Goal: Communication & Community: Answer question/provide support

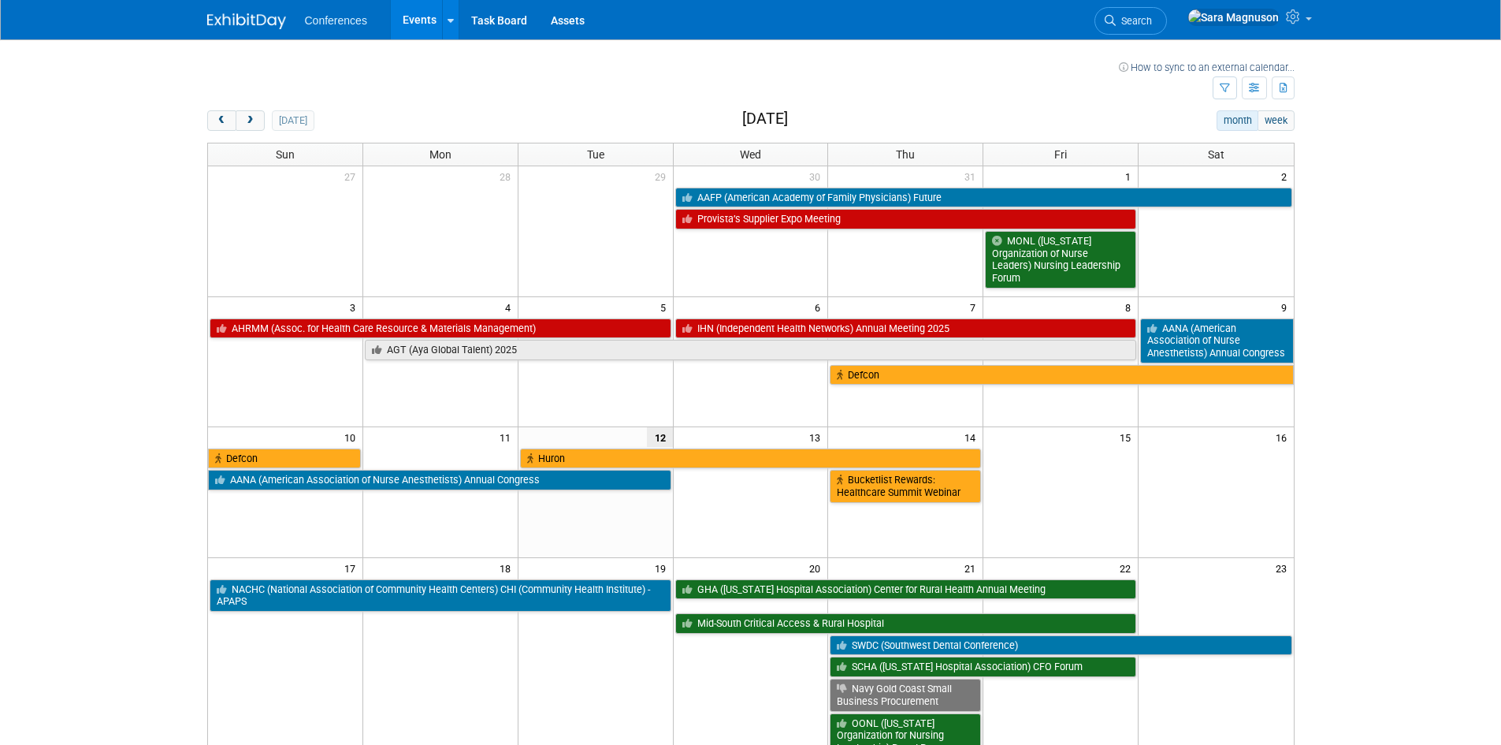
click at [1152, 17] on span "Search" at bounding box center [1134, 21] width 36 height 12
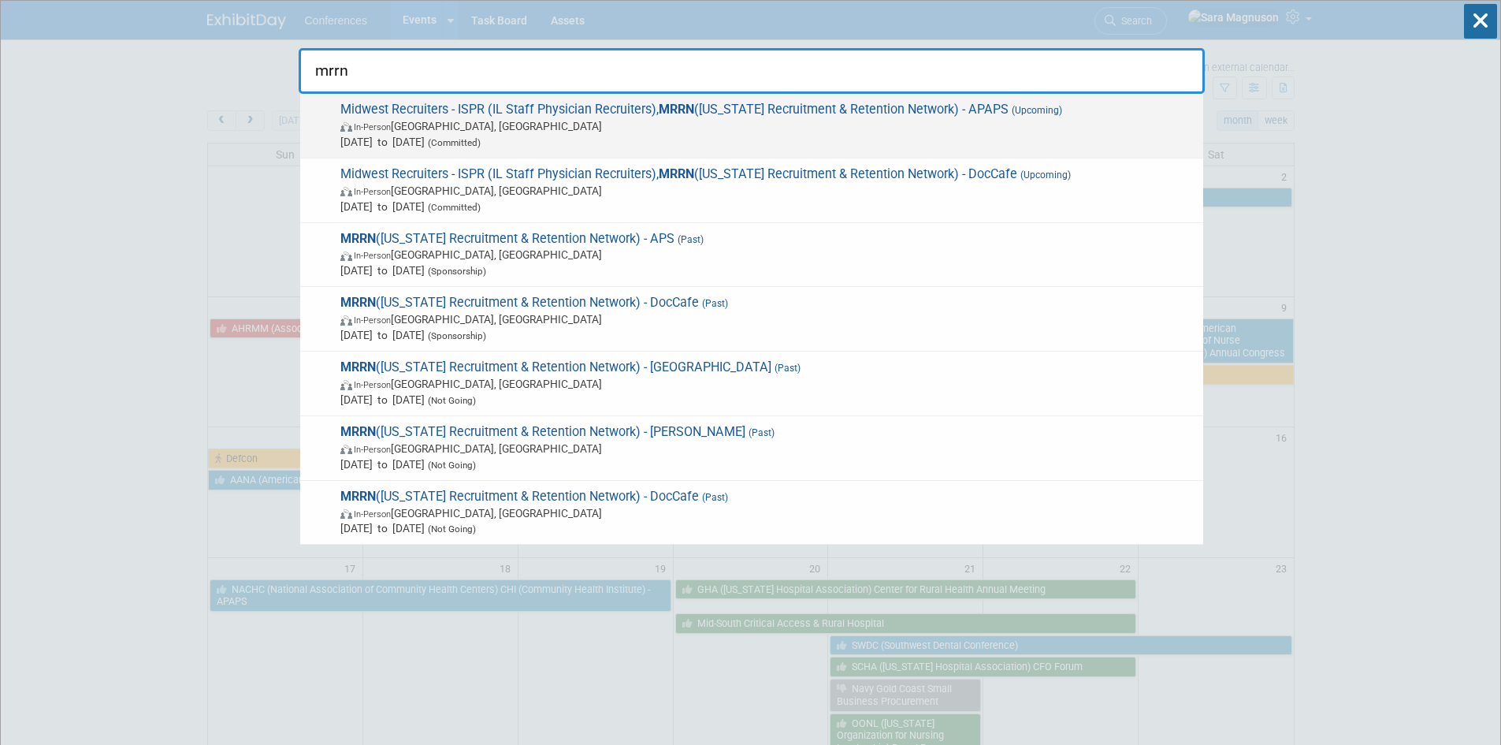
type input "mrrn"
click at [526, 131] on span "In-Person [GEOGRAPHIC_DATA], [GEOGRAPHIC_DATA]" at bounding box center [767, 126] width 855 height 16
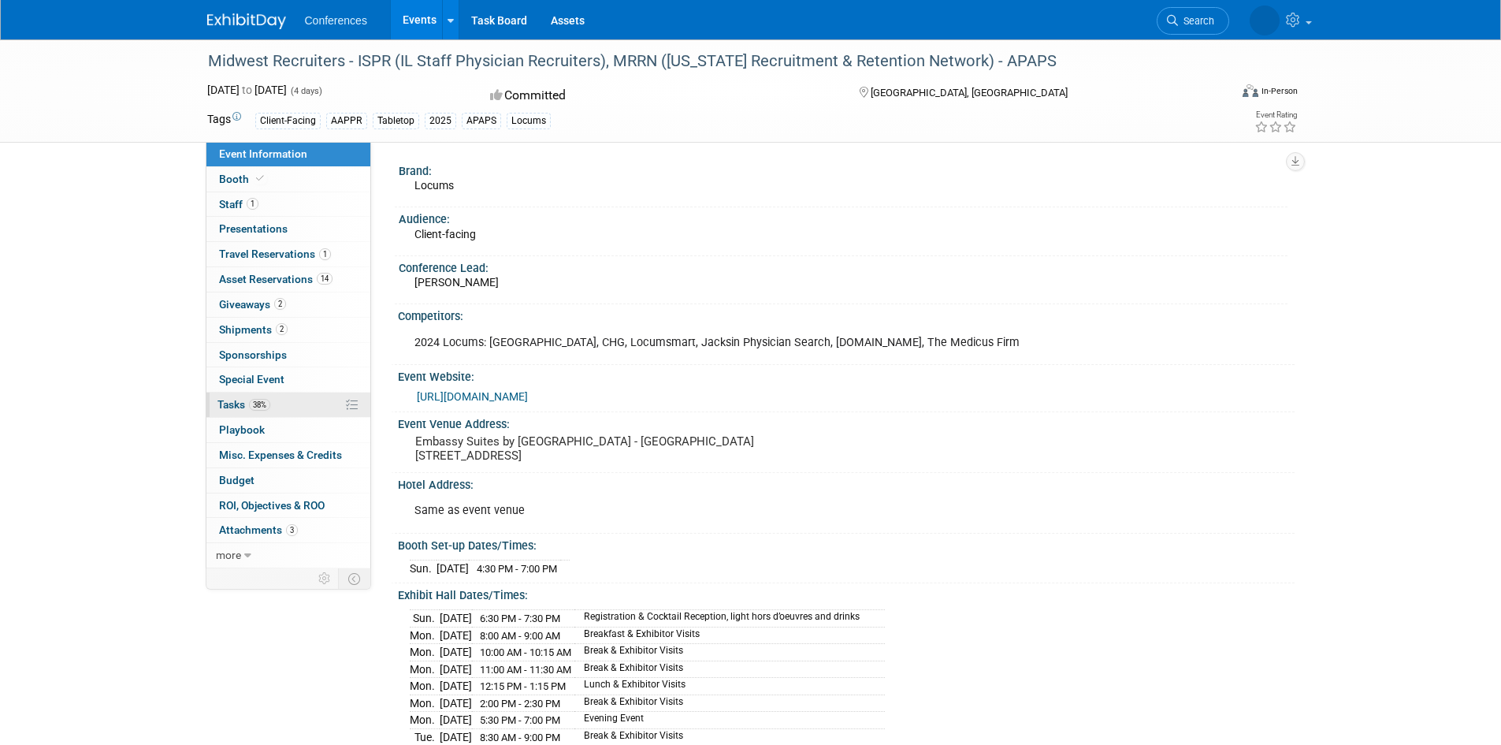
click at [273, 403] on link "38% Tasks 38%" at bounding box center [288, 404] width 164 height 24
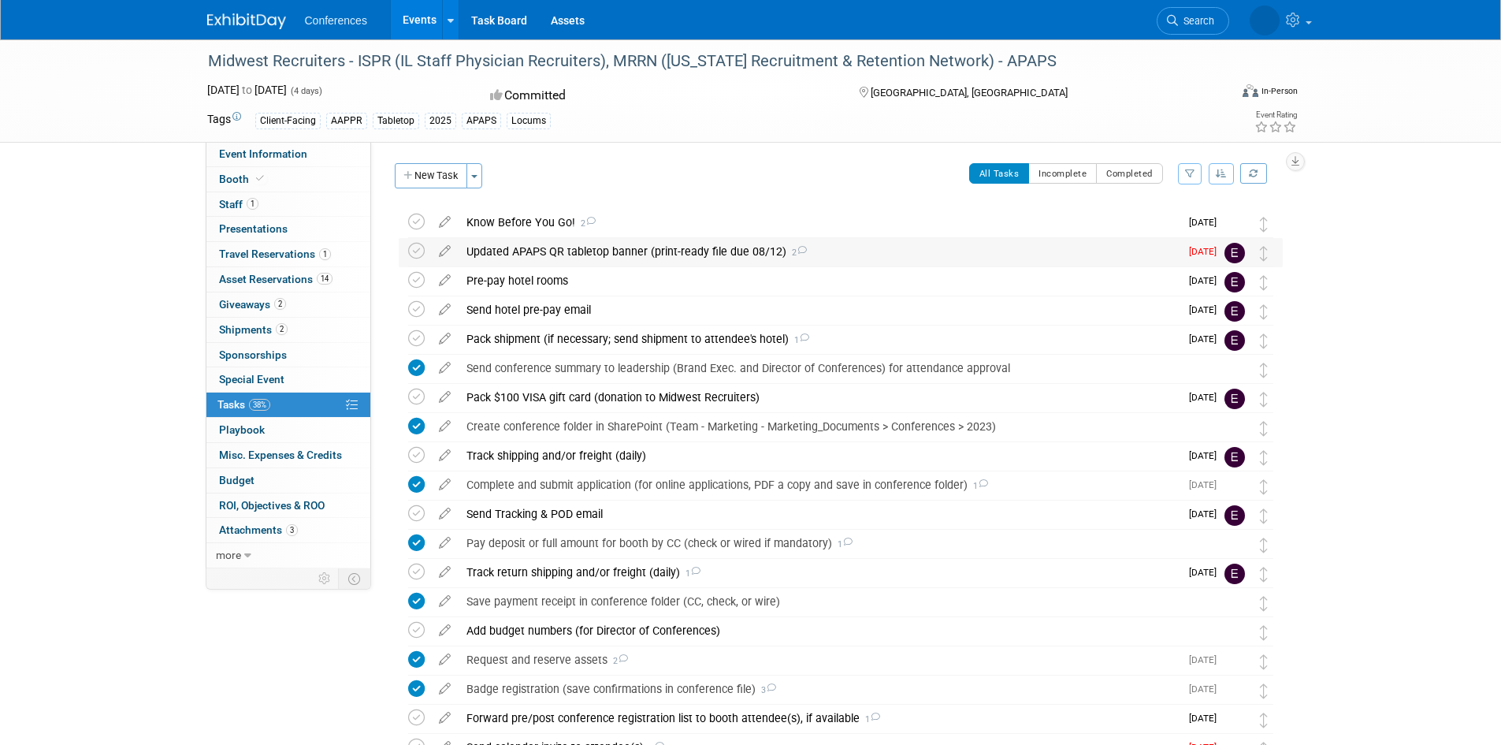
click at [617, 252] on div "Updated APAPS QR tabletop banner (print-ready file due 08/12) 2" at bounding box center [819, 251] width 721 height 27
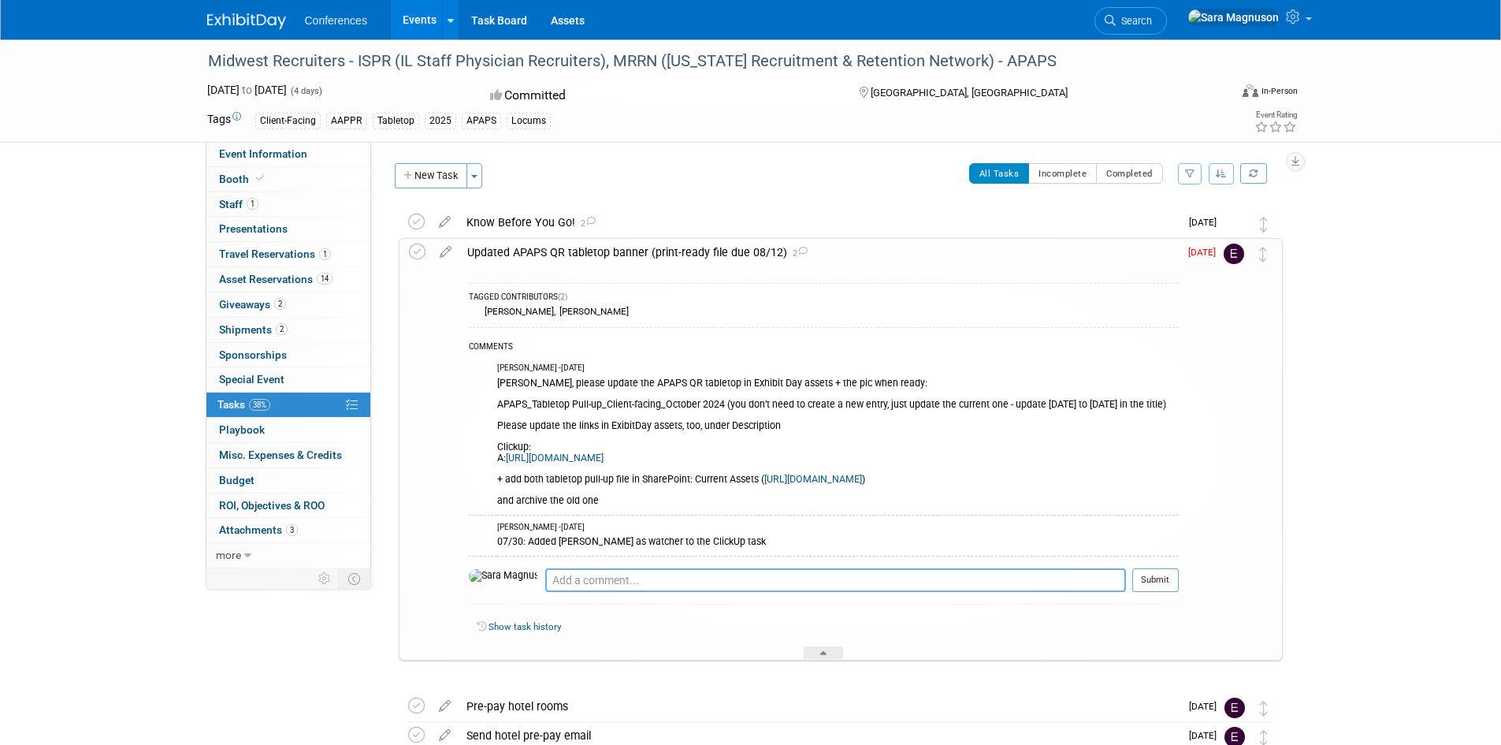
click at [545, 592] on textarea at bounding box center [835, 580] width 581 height 24
paste textarea "[URL][DOMAIN_NAME]"
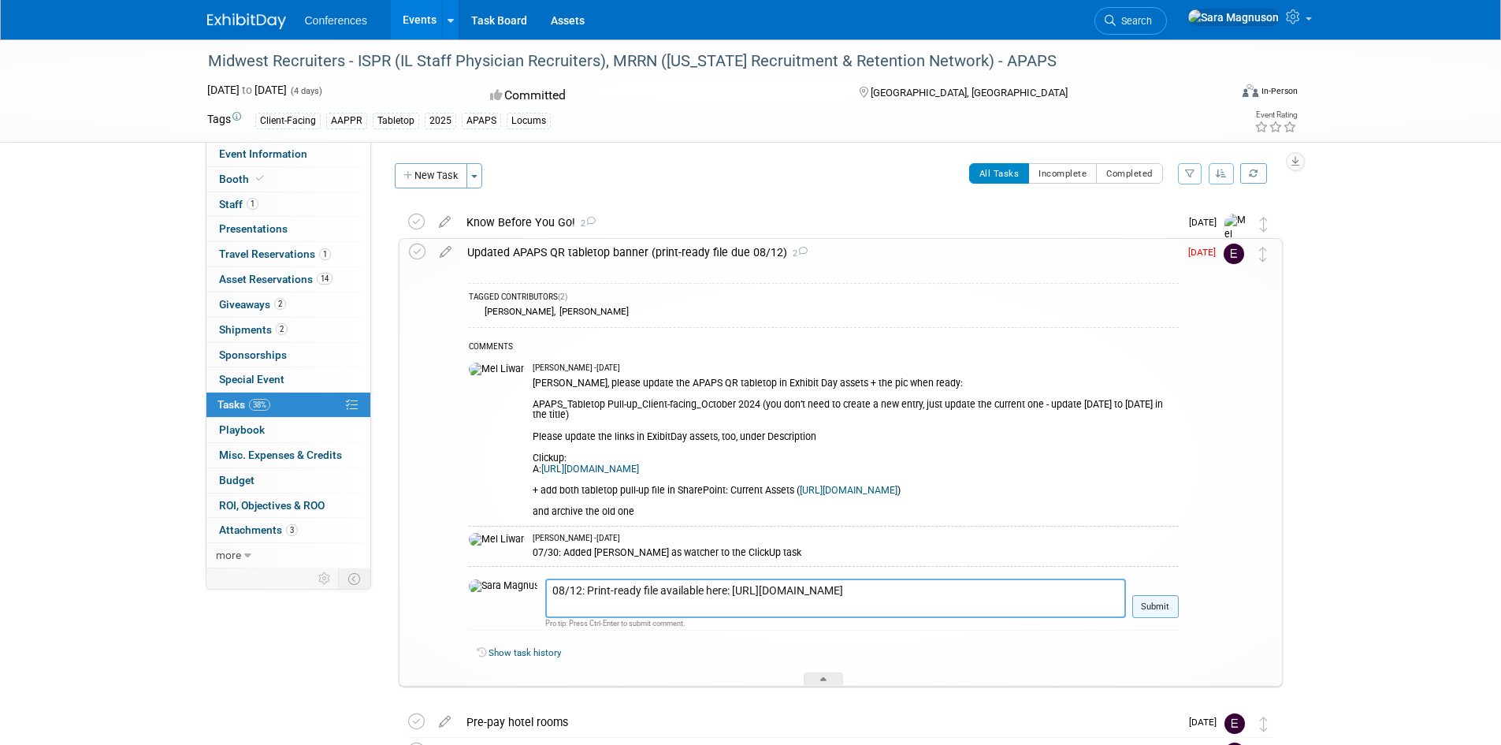
type textarea "08/12: Print-ready file available here: [URL][DOMAIN_NAME]"
click at [1154, 619] on button "Submit" at bounding box center [1155, 607] width 46 height 24
